Goal: Transaction & Acquisition: Book appointment/travel/reservation

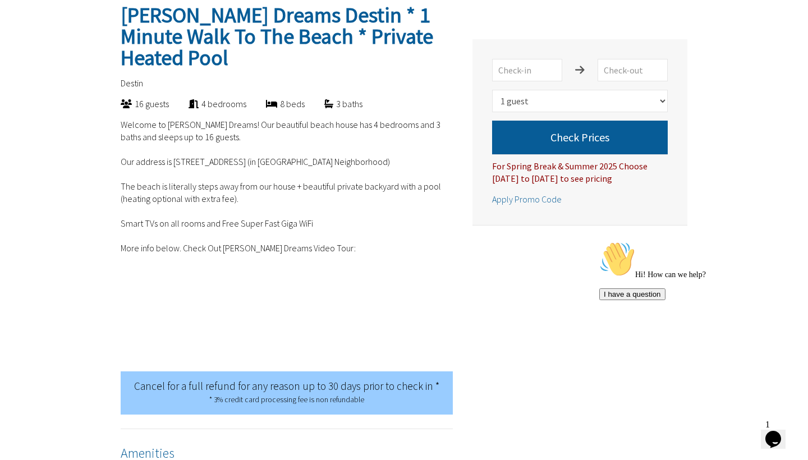
scroll to position [272, 0]
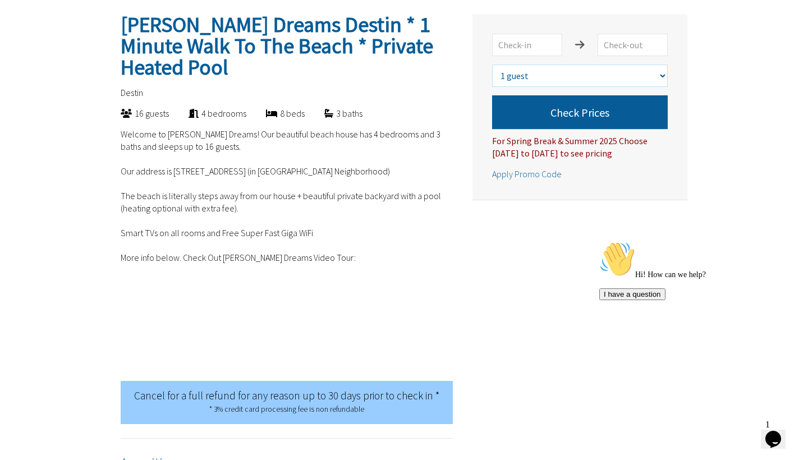
select select "10"
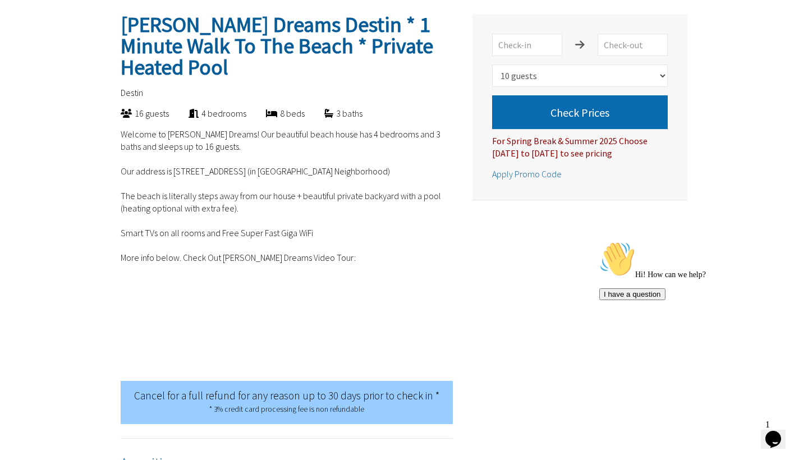
click at [602, 108] on button "Check Prices" at bounding box center [580, 112] width 176 height 34
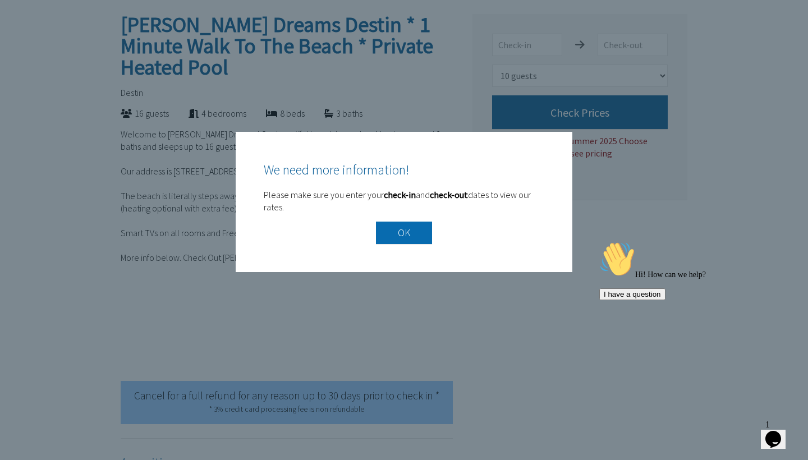
click at [398, 237] on button "OK" at bounding box center [404, 233] width 56 height 22
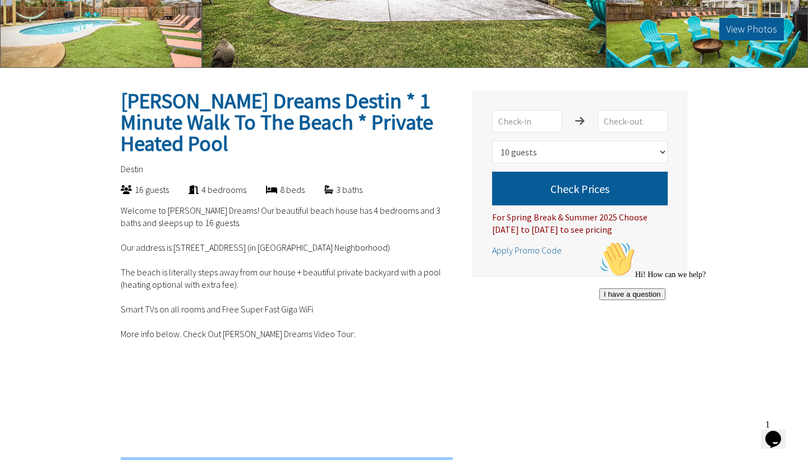
scroll to position [193, 0]
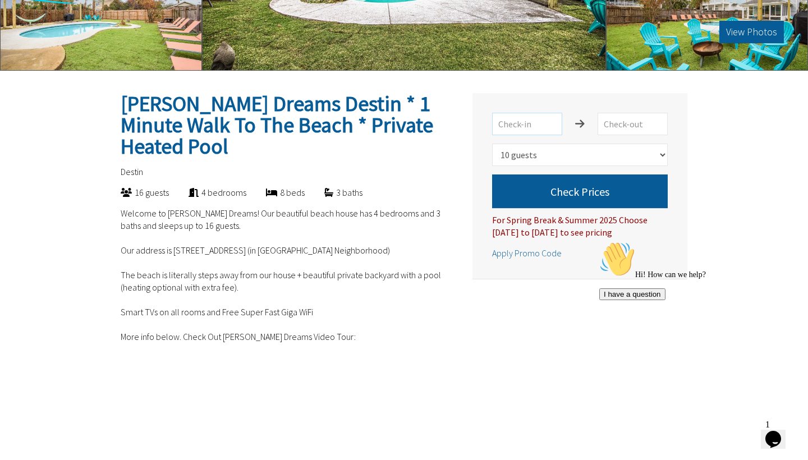
click at [524, 120] on input "text" at bounding box center [527, 124] width 70 height 22
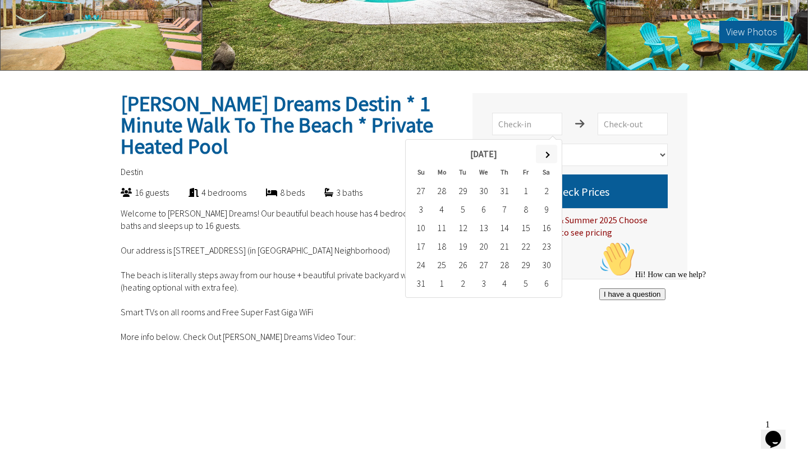
click at [550, 153] on th at bounding box center [546, 154] width 21 height 19
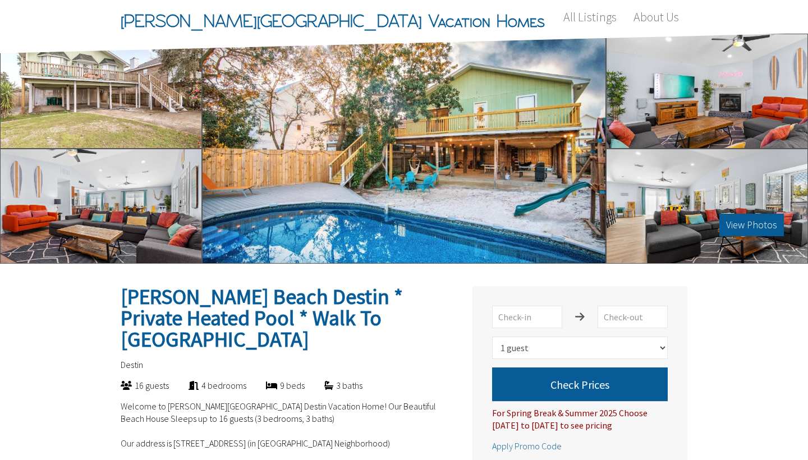
select select "1"
click at [526, 314] on input "text" at bounding box center [527, 317] width 70 height 22
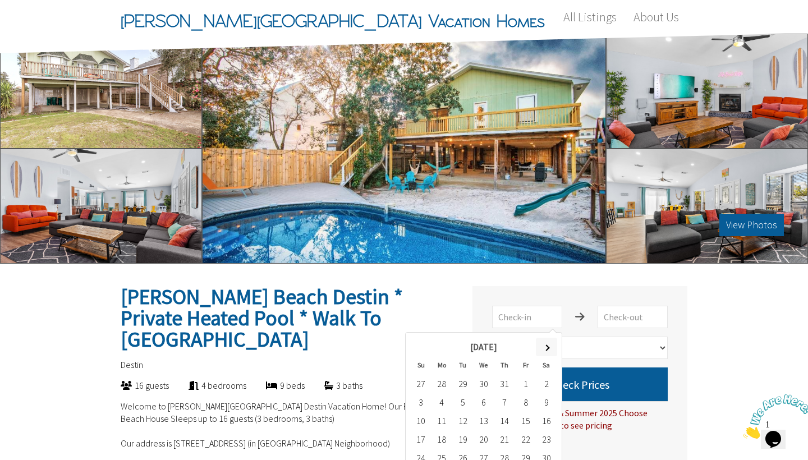
click at [547, 346] on span at bounding box center [546, 348] width 6 height 6
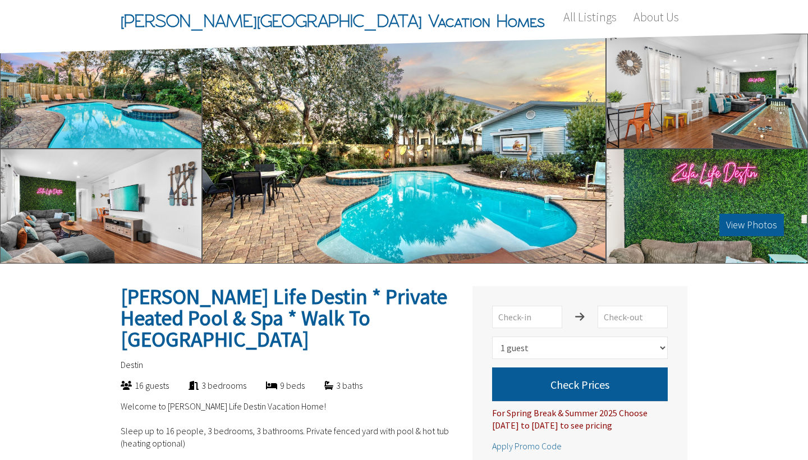
select select "1"
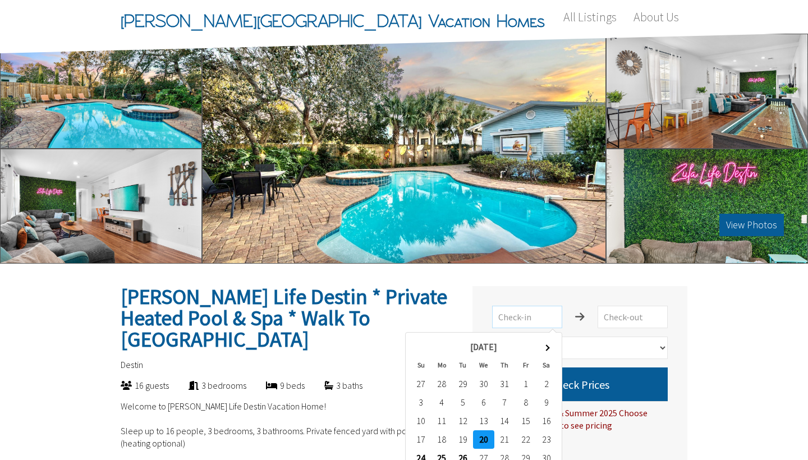
click at [542, 318] on input "text" at bounding box center [527, 317] width 70 height 22
click at [548, 347] on span at bounding box center [546, 348] width 6 height 6
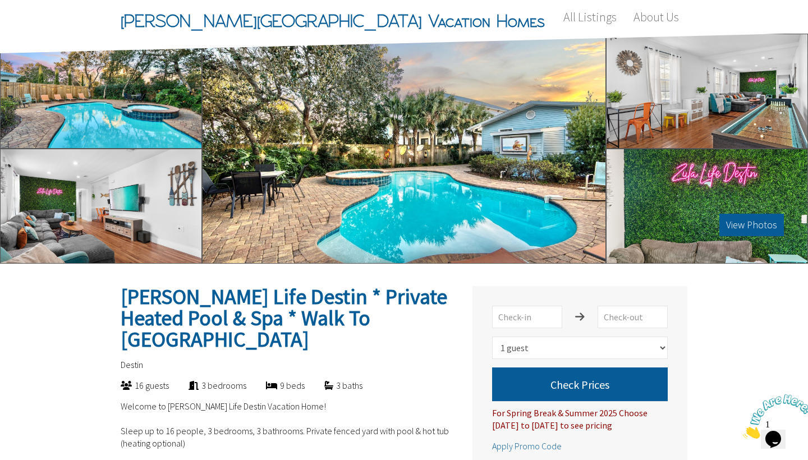
click at [475, 292] on div "[PERSON_NAME] Life Destin * Private Heated Pool & Spa * Walk To [GEOGRAPHIC_DAT…" at bounding box center [580, 379] width 215 height 186
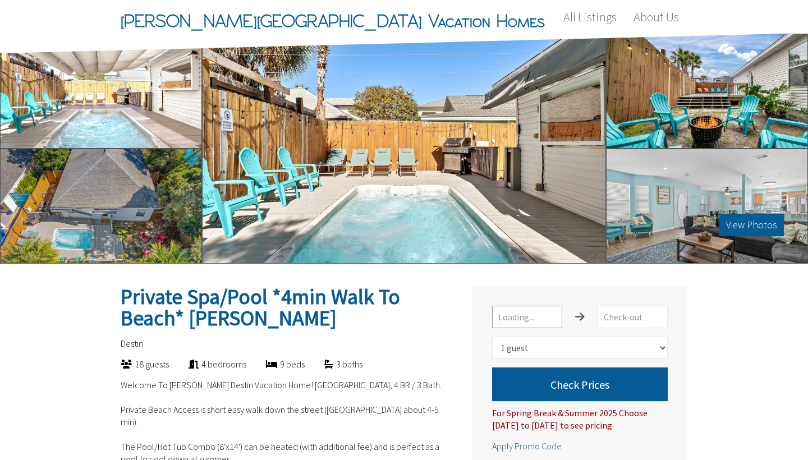
select select "1"
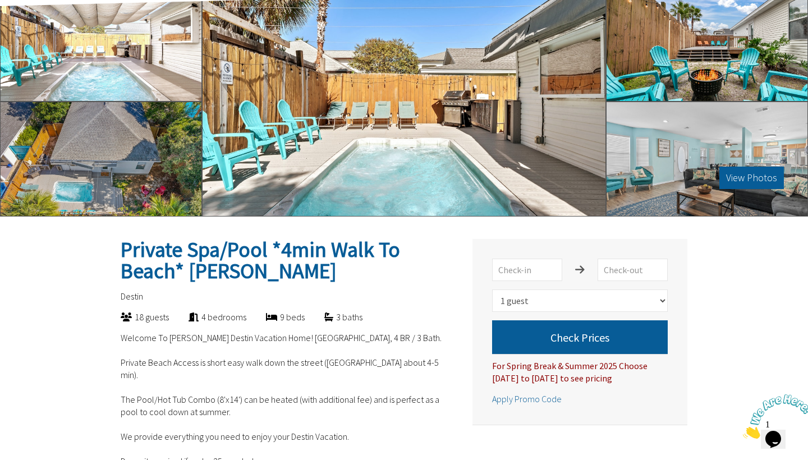
scroll to position [50, 0]
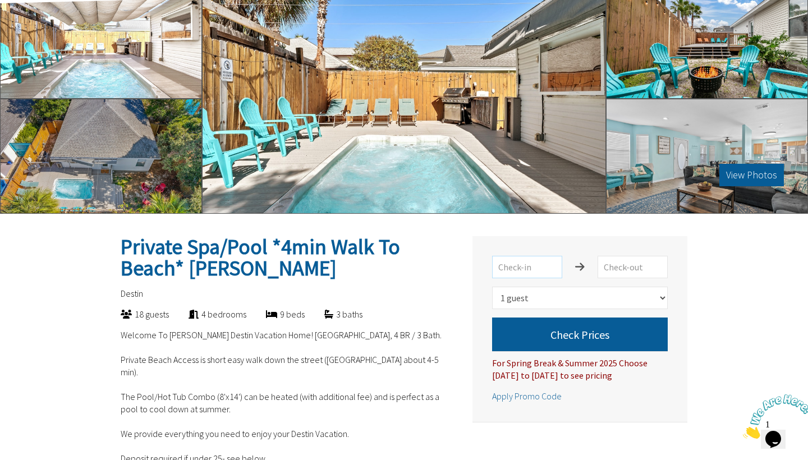
click at [534, 265] on input "text" at bounding box center [527, 267] width 70 height 22
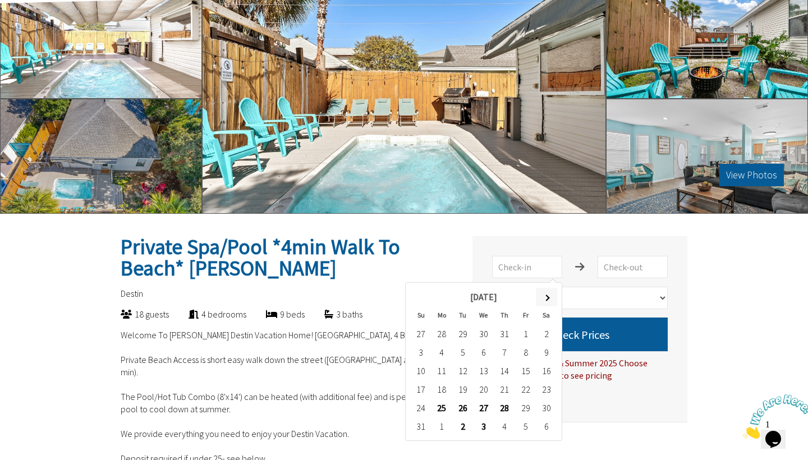
click at [547, 299] on span at bounding box center [546, 298] width 6 height 6
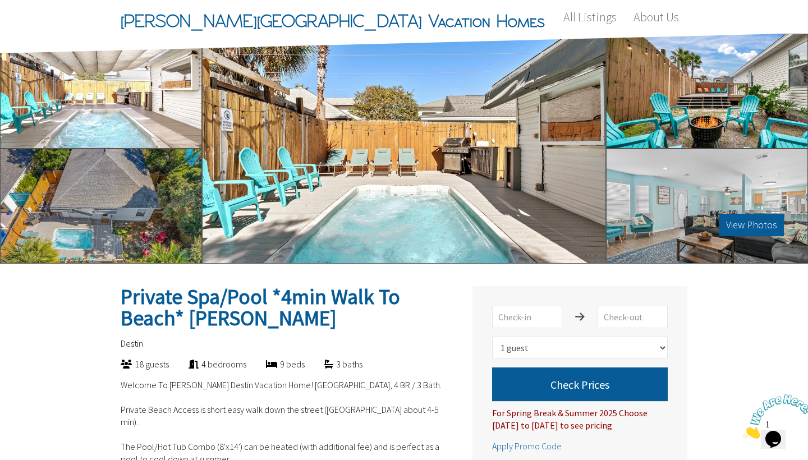
scroll to position [0, 0]
